Goal: Task Accomplishment & Management: Manage account settings

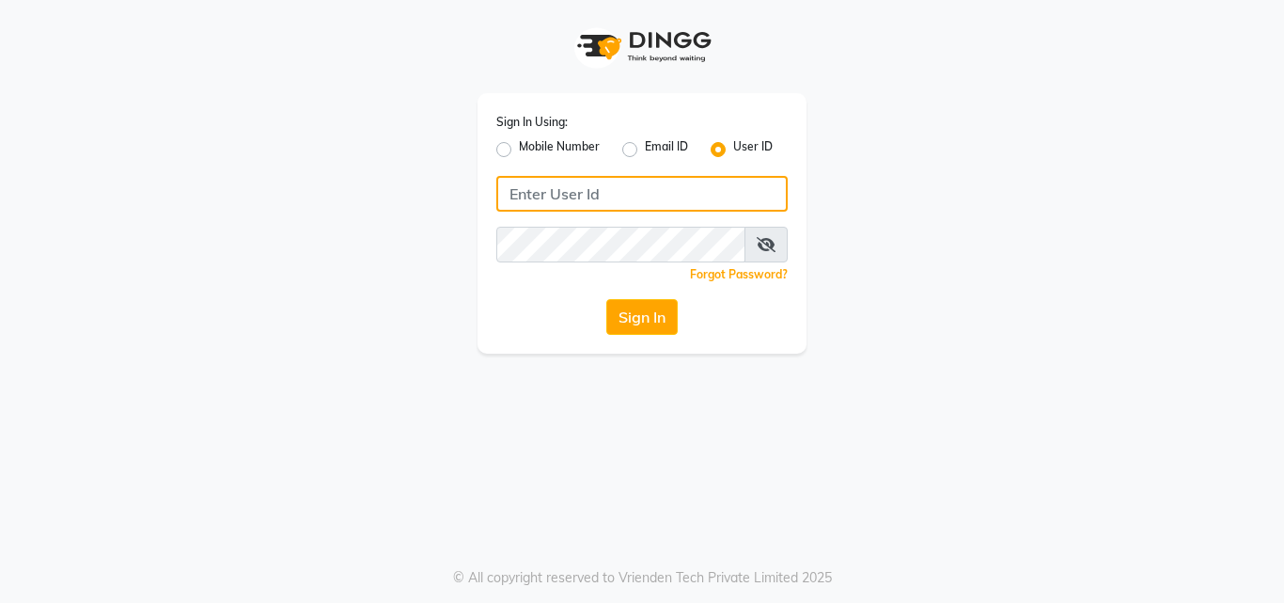
click at [632, 194] on input "Username" at bounding box center [641, 194] width 291 height 36
type input "9004011399"
click at [606, 299] on button "Sign In" at bounding box center [641, 317] width 71 height 36
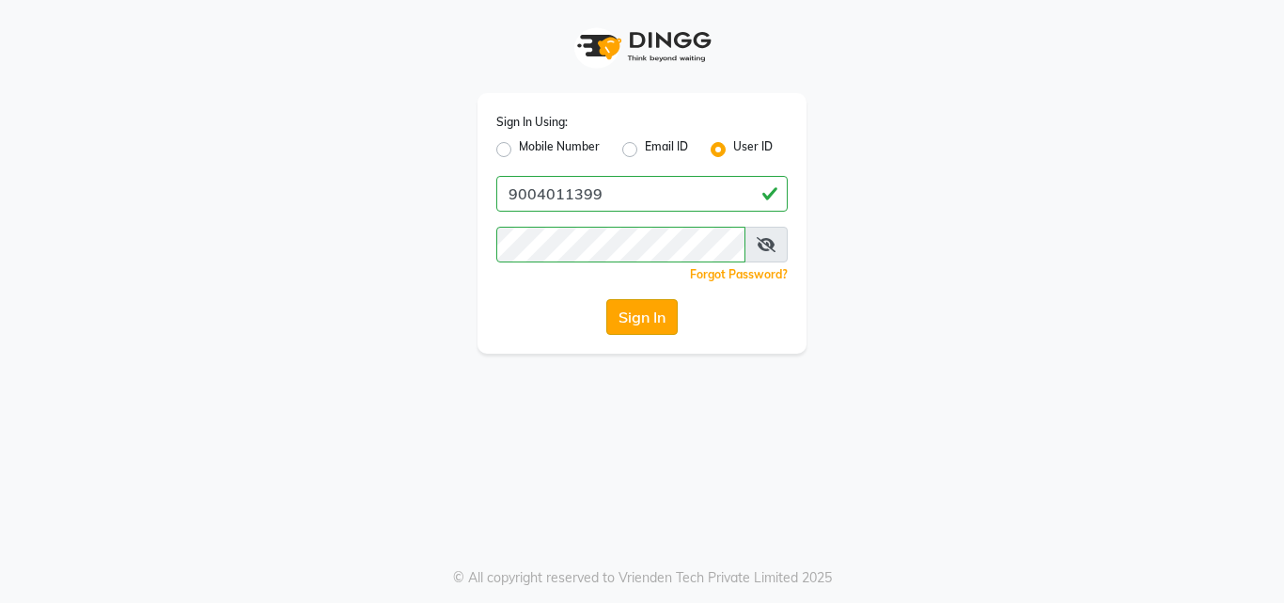
click at [638, 321] on button "Sign In" at bounding box center [641, 317] width 71 height 36
click at [640, 322] on button "Sign In" at bounding box center [641, 317] width 71 height 36
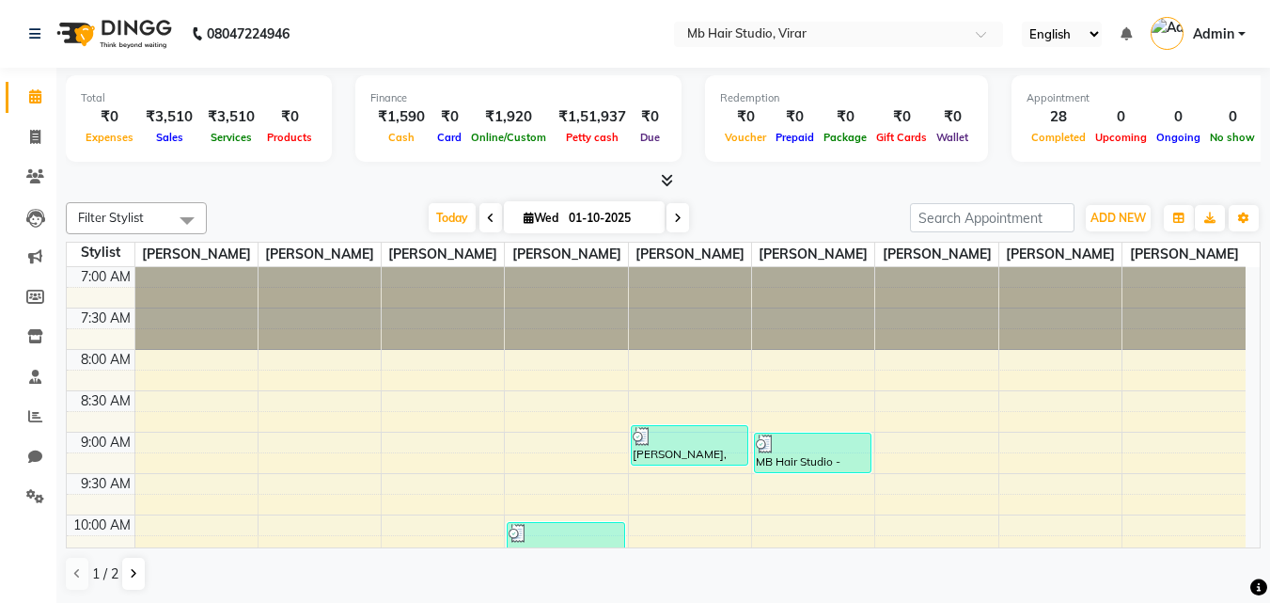
click at [44, 110] on link "Calendar" at bounding box center [28, 97] width 45 height 31
click at [40, 145] on span at bounding box center [35, 138] width 33 height 22
select select "service"
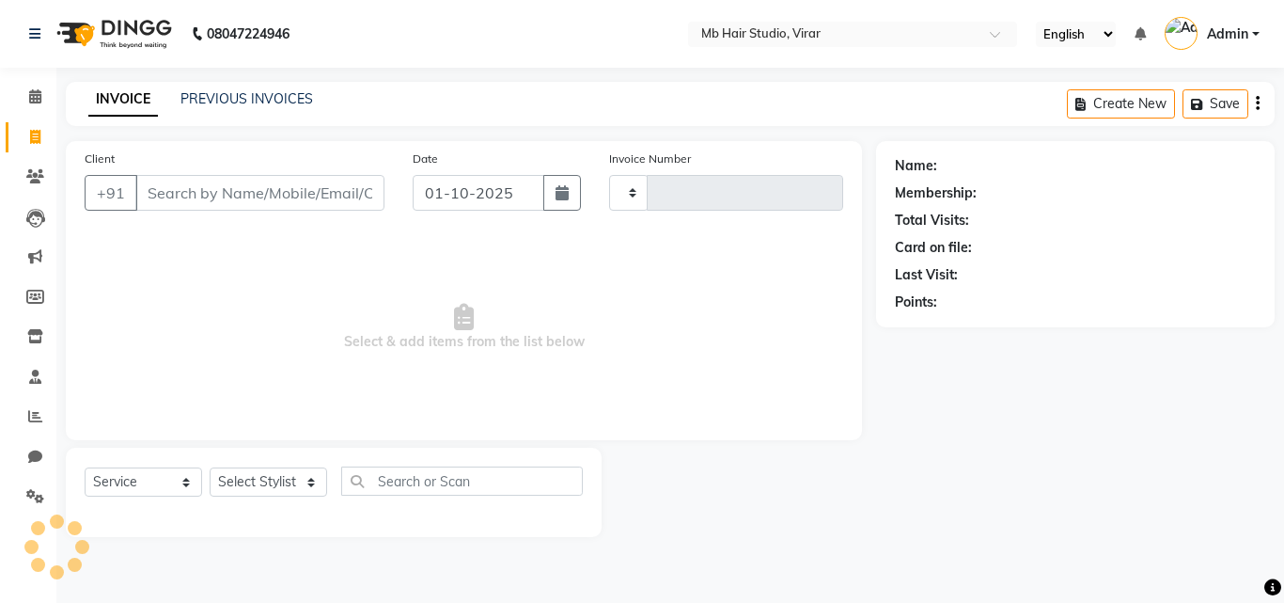
type input "5057"
select select "7979"
click at [243, 96] on link "PREVIOUS INVOICES" at bounding box center [246, 98] width 133 height 17
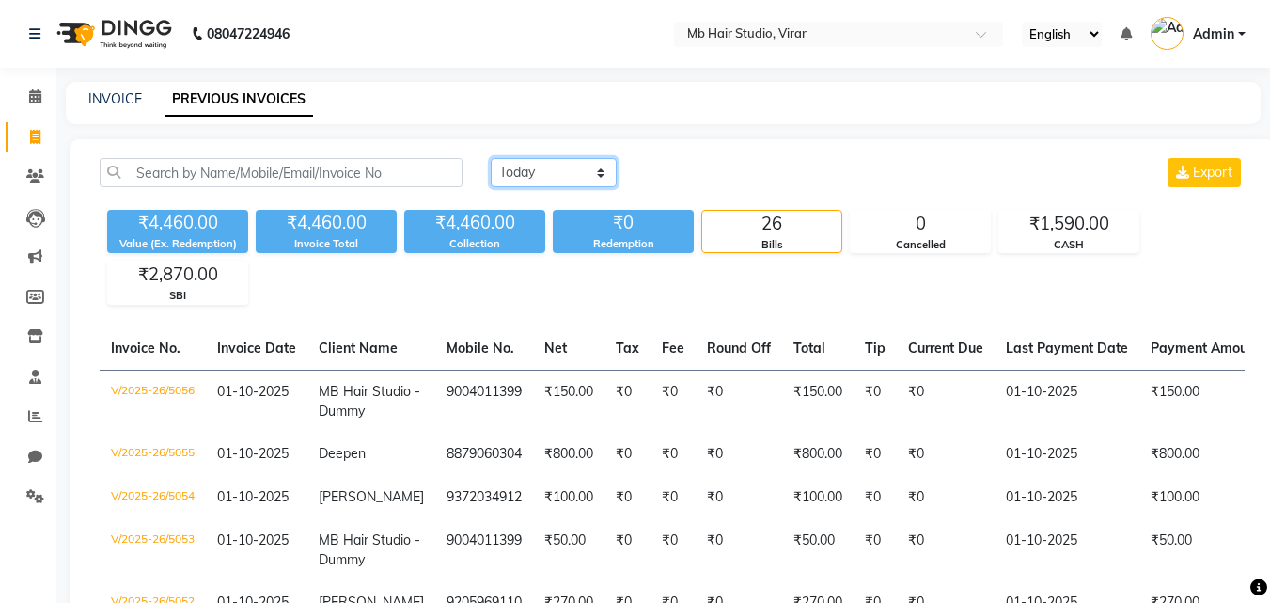
click at [583, 180] on select "[DATE] [DATE] Custom Range" at bounding box center [554, 172] width 126 height 29
select select "[DATE]"
click at [491, 158] on select "[DATE] [DATE] Custom Range" at bounding box center [554, 172] width 126 height 29
